Goal: Check status: Check status

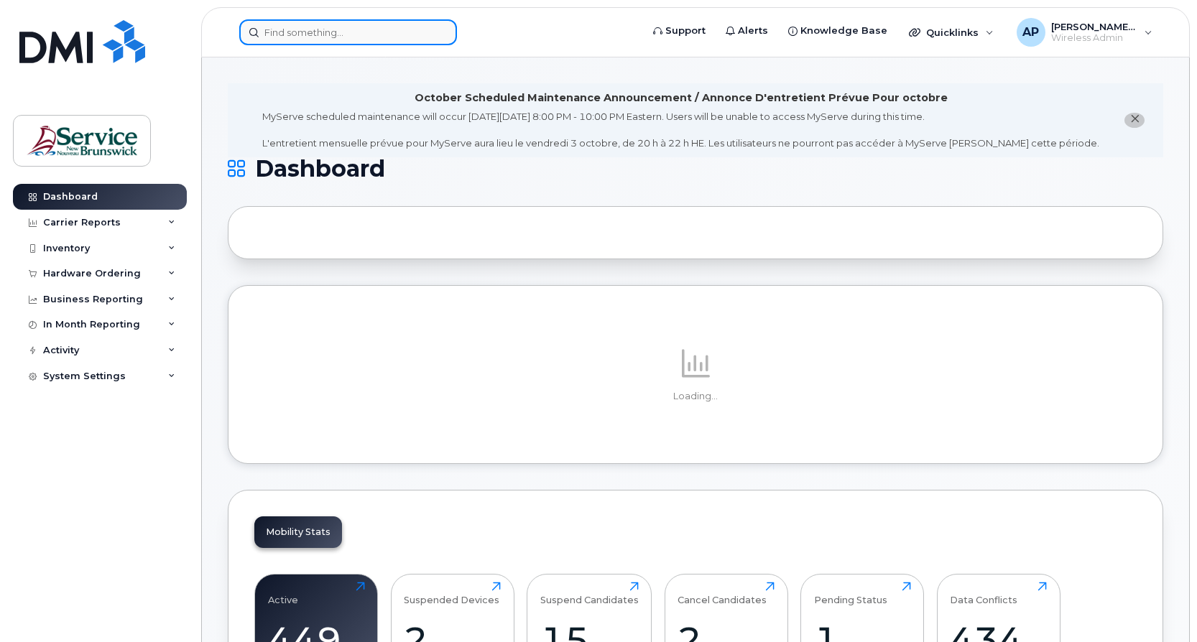
click at [346, 35] on input at bounding box center [348, 32] width 218 height 26
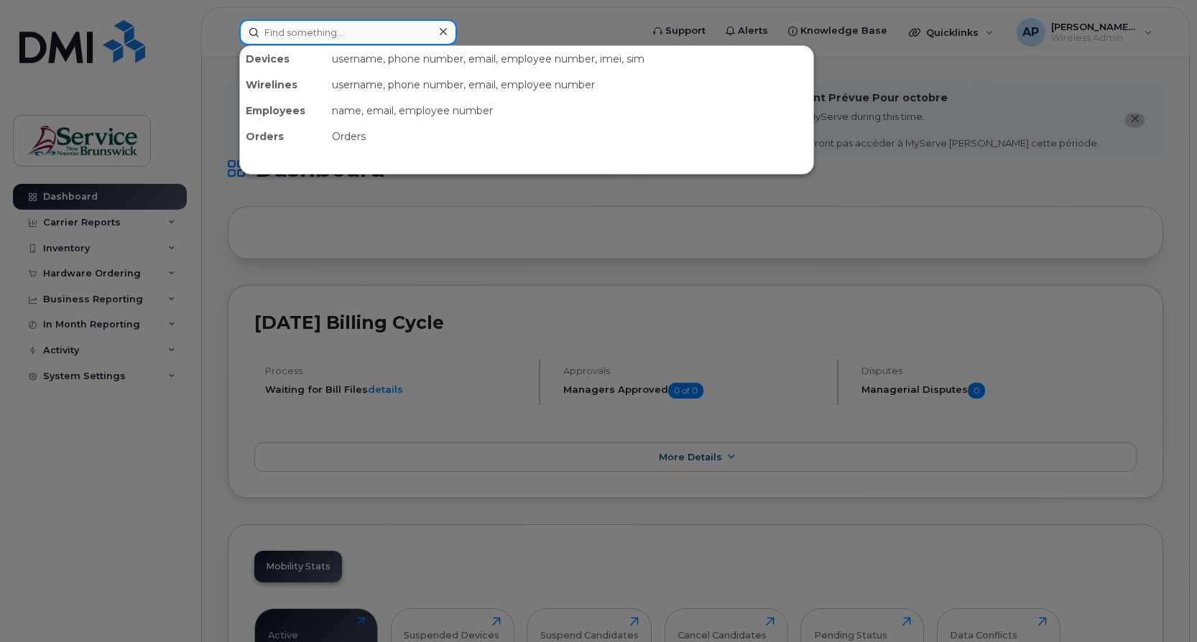
paste input "5062513562"
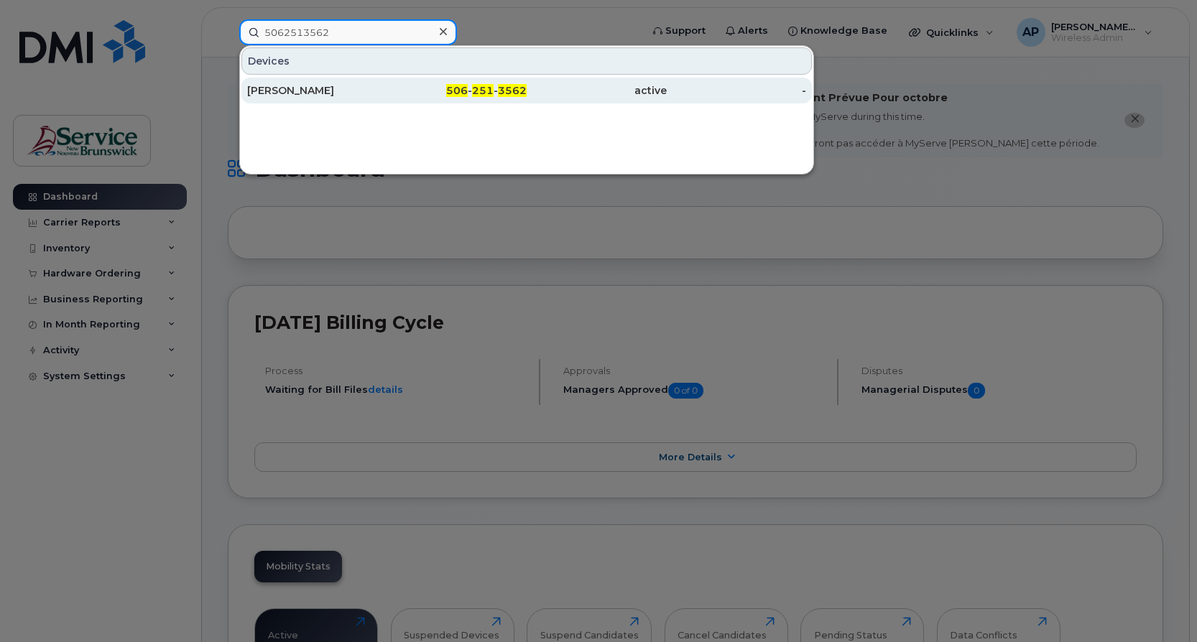
type input "5062513562"
click at [540, 93] on div "active" at bounding box center [597, 90] width 140 height 14
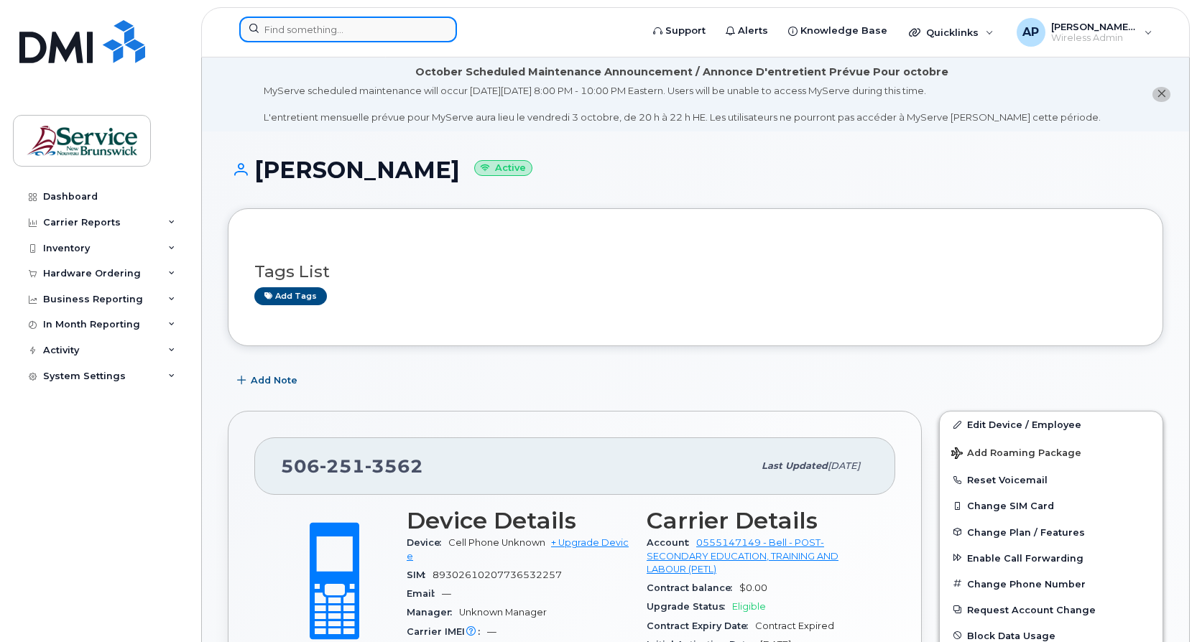
click at [335, 27] on input at bounding box center [348, 30] width 218 height 26
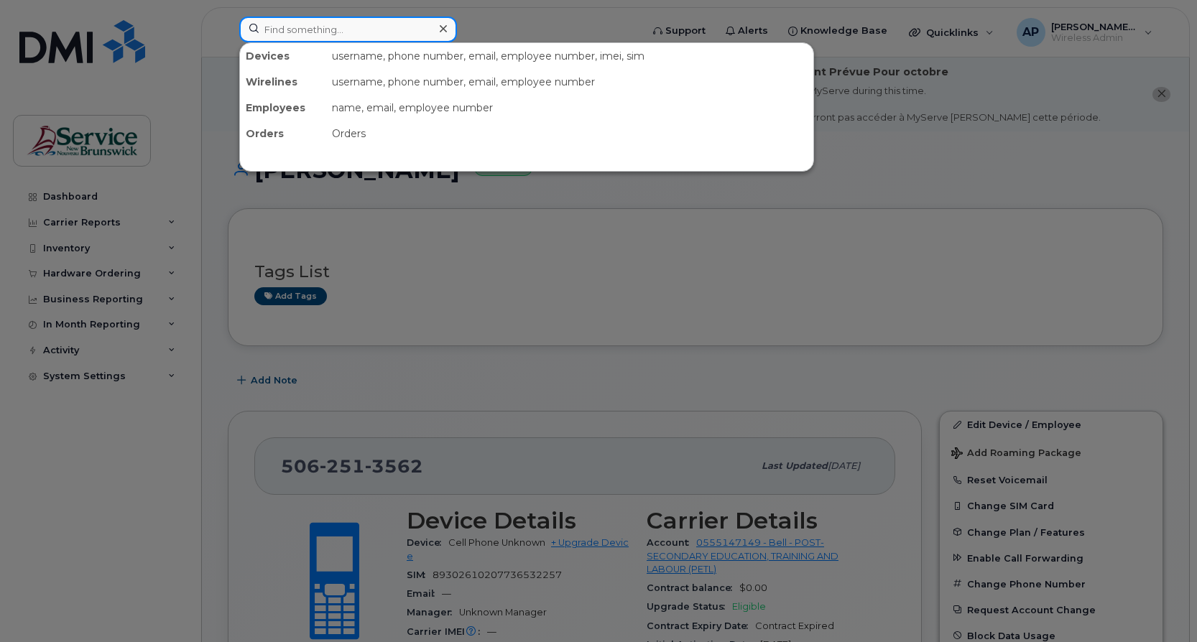
paste input "5062513562"
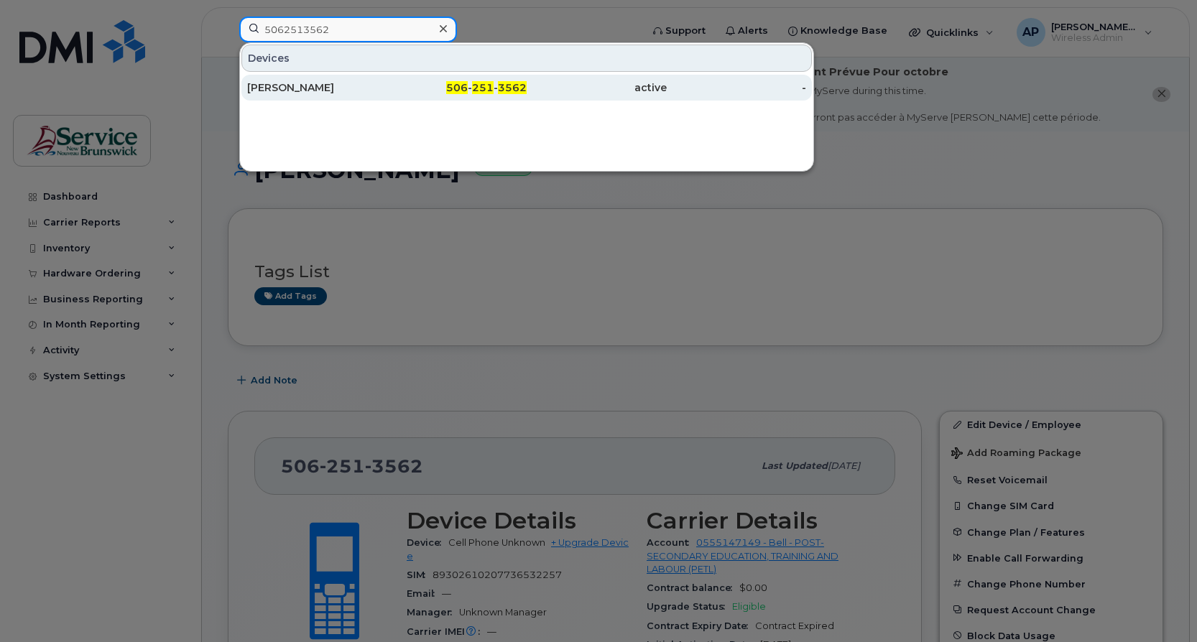
type input "5062513562"
click at [423, 84] on div "506 - 251 - 3562" at bounding box center [457, 87] width 140 height 14
